Goal: Check status: Check status

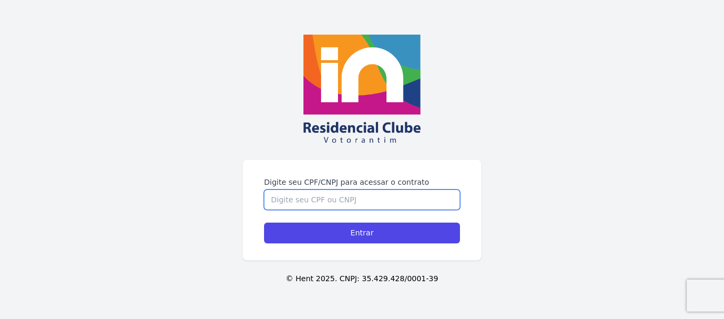
click at [301, 201] on input "Digite seu CPF/CNPJ para acessar o contrato" at bounding box center [362, 200] width 196 height 20
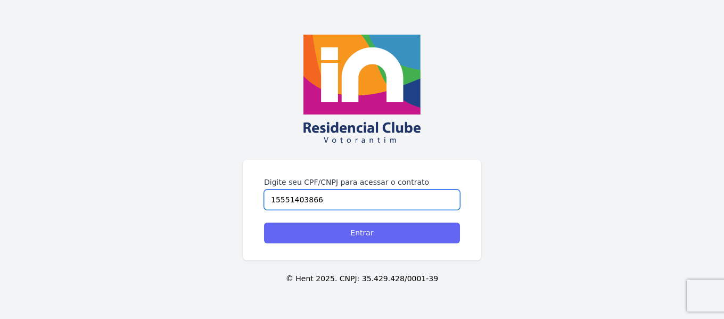
type input "15551403866"
click at [340, 237] on input "Entrar" at bounding box center [362, 233] width 196 height 21
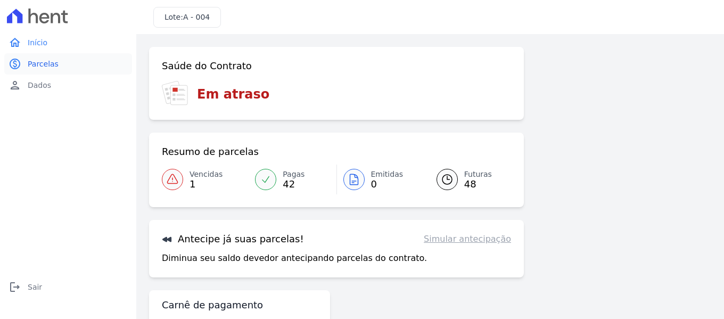
click at [46, 61] on span "Parcelas" at bounding box center [43, 64] width 31 height 11
click at [290, 180] on span "42" at bounding box center [294, 184] width 22 height 9
click at [289, 180] on span "42" at bounding box center [294, 184] width 22 height 9
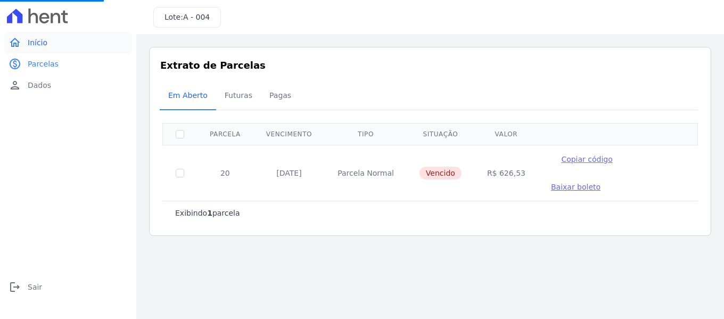
click at [41, 45] on span "Início" at bounding box center [38, 42] width 20 height 11
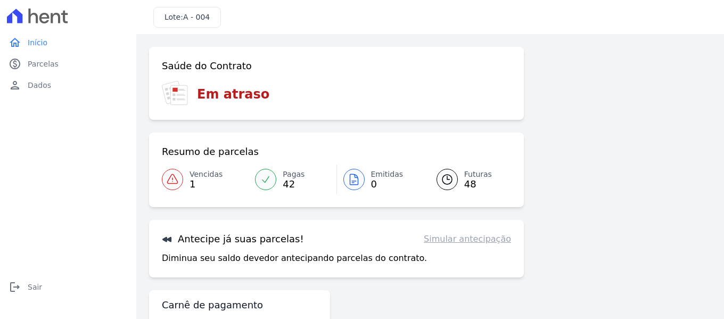
click at [283, 180] on span "42" at bounding box center [294, 184] width 22 height 9
click at [183, 185] on link "Vencidas 1" at bounding box center [205, 180] width 87 height 30
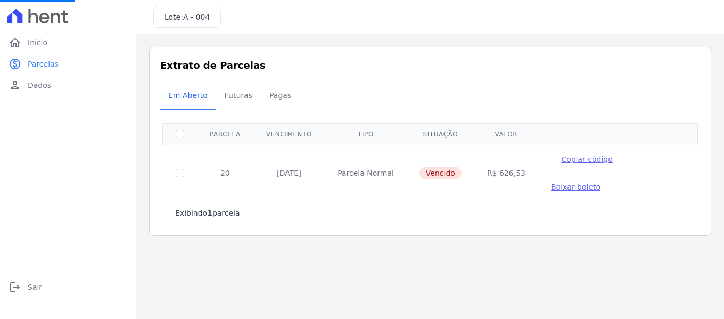
click at [183, 208] on p "Exibindo 1 parcela" at bounding box center [207, 213] width 65 height 11
click at [45, 65] on span "Parcelas" at bounding box center [43, 64] width 31 height 11
click at [242, 98] on span "Futuras" at bounding box center [238, 95] width 40 height 21
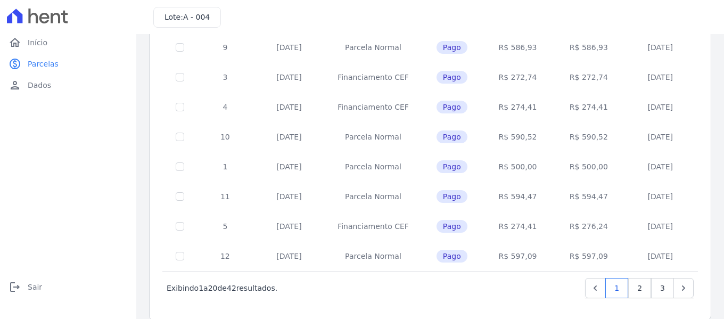
scroll to position [493, 0]
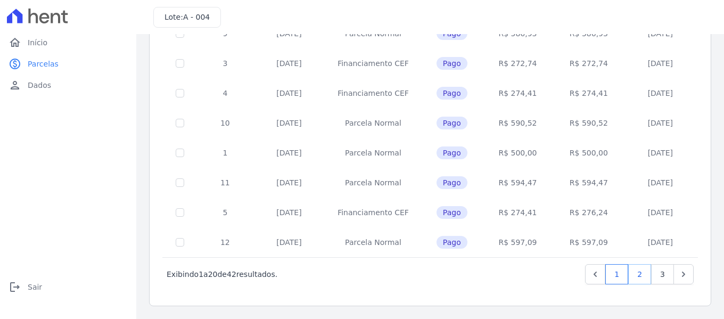
click at [636, 275] on link "2" at bounding box center [639, 274] width 23 height 20
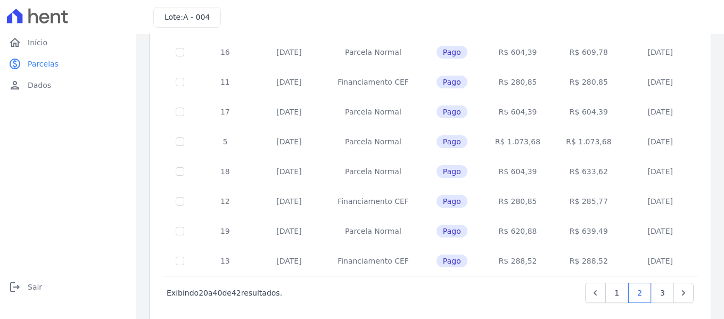
scroll to position [493, 0]
